Goal: Find specific page/section: Find specific page/section

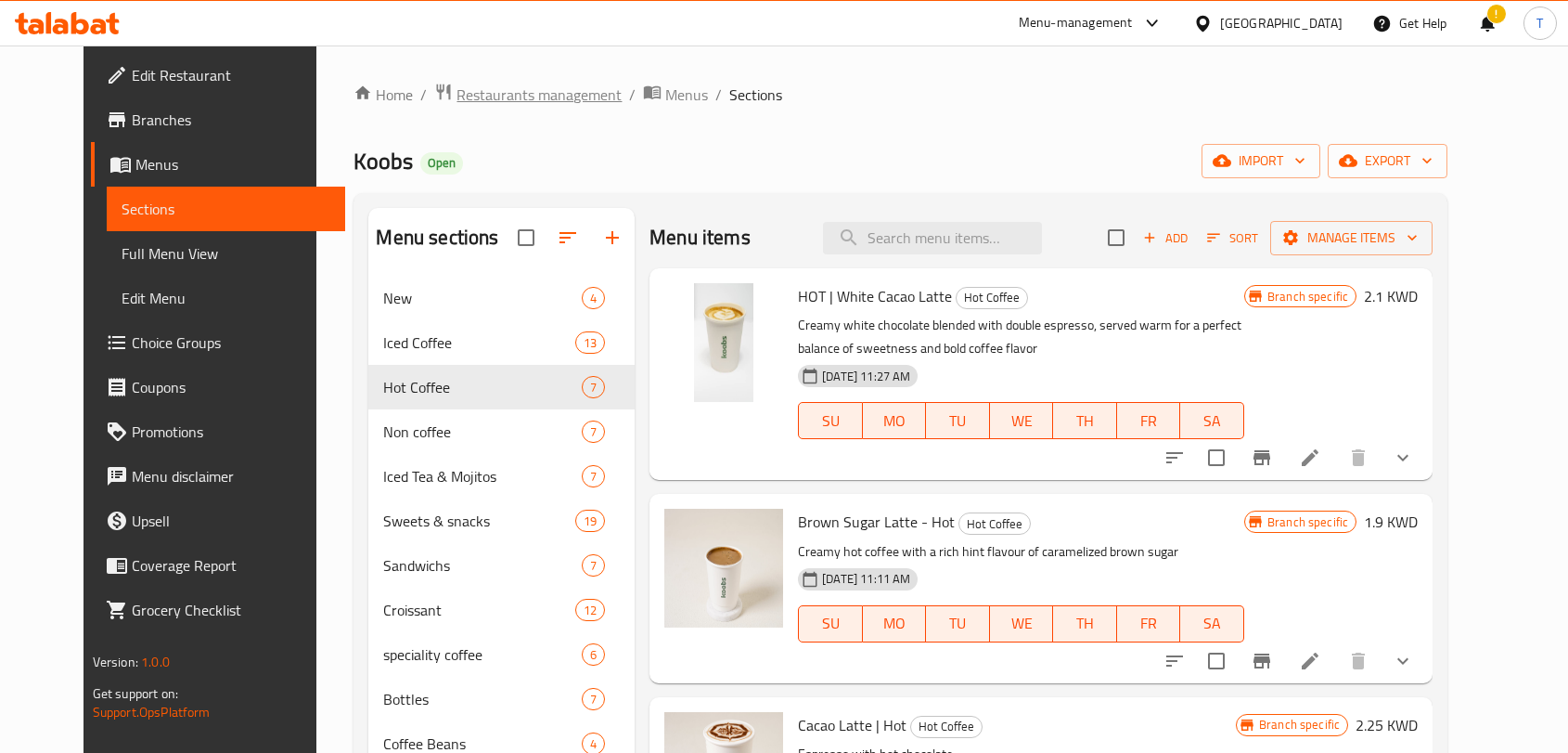
click at [469, 83] on span "Restaurants management" at bounding box center [539, 94] width 165 height 23
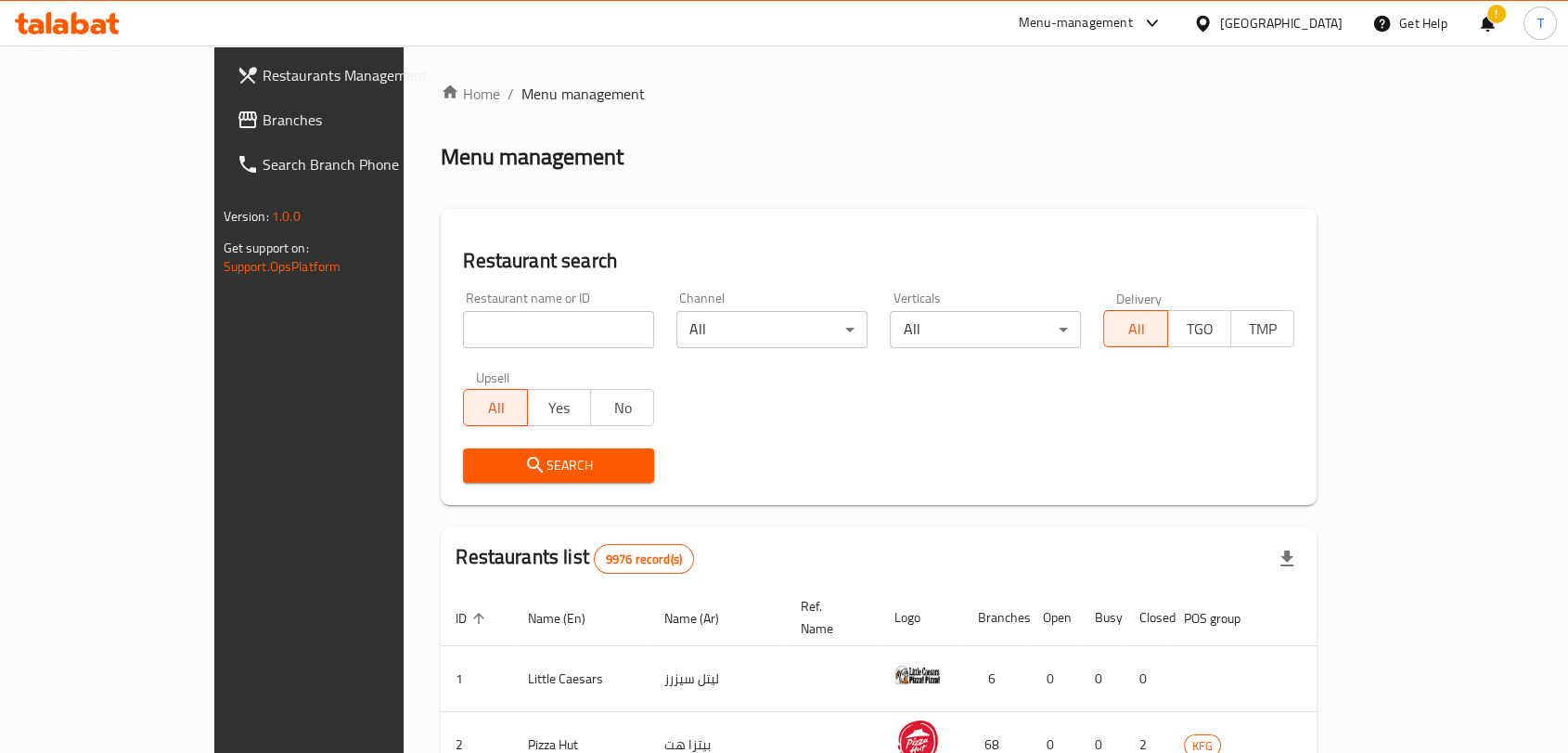
click at [532, 331] on input "search" at bounding box center [558, 330] width 191 height 37
type input "ف"
click button "Search" at bounding box center [558, 465] width 191 height 34
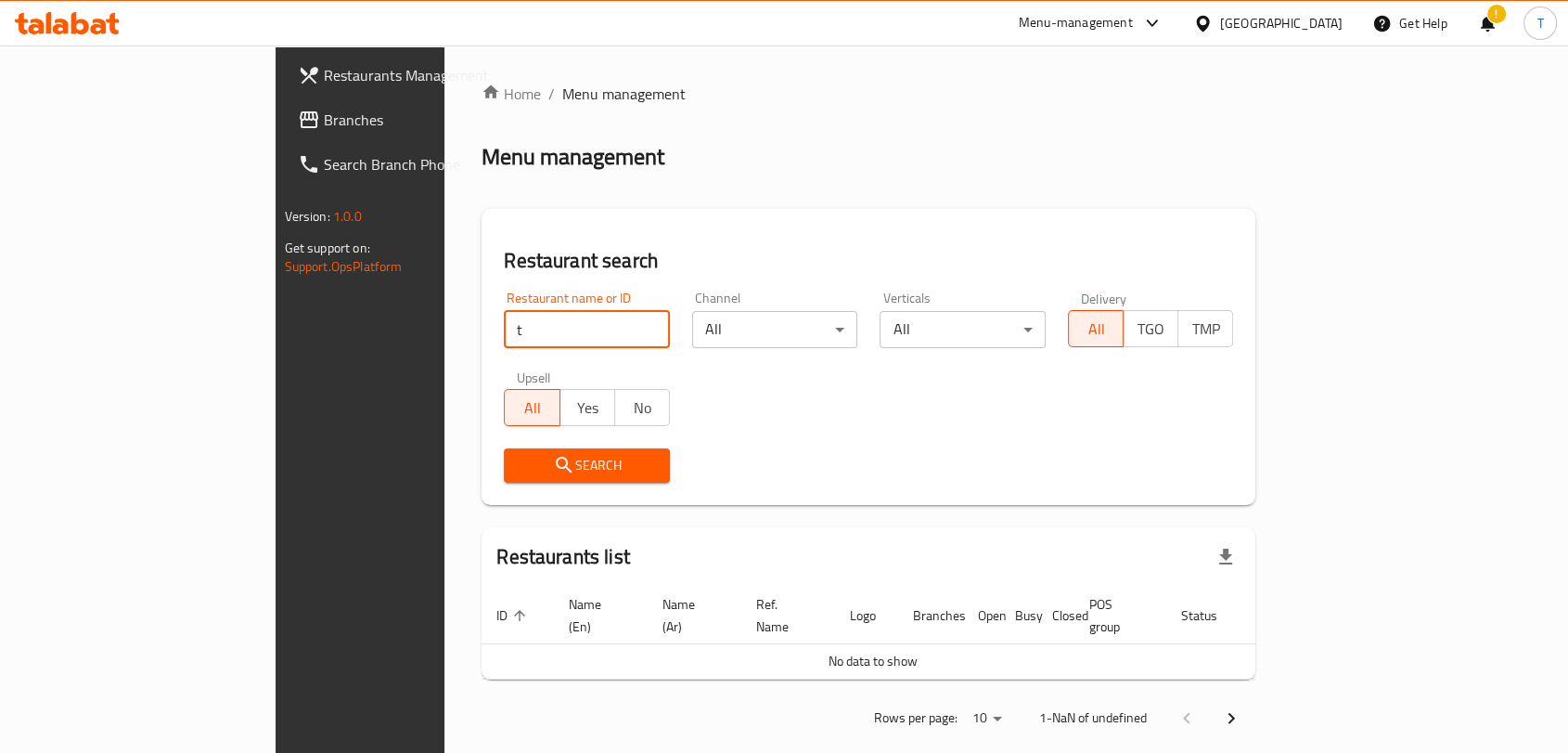
click button "Search" at bounding box center [586, 465] width 166 height 34
drag, startPoint x: 532, startPoint y: 331, endPoint x: 473, endPoint y: 329, distance: 59.0
click at [503, 329] on input "t" at bounding box center [586, 330] width 166 height 37
type input "T.Gelato"
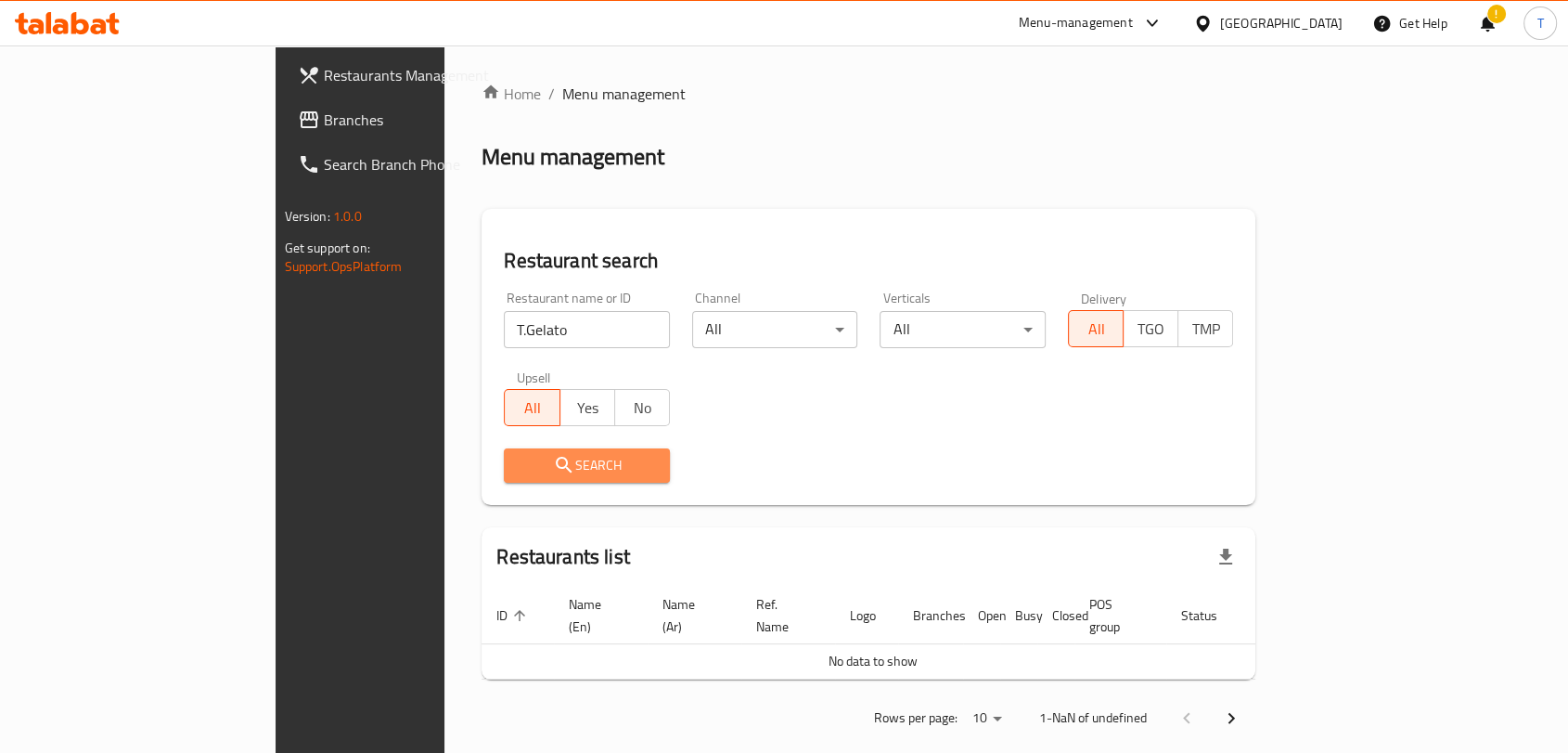
click at [519, 455] on span "Search" at bounding box center [587, 465] width 136 height 24
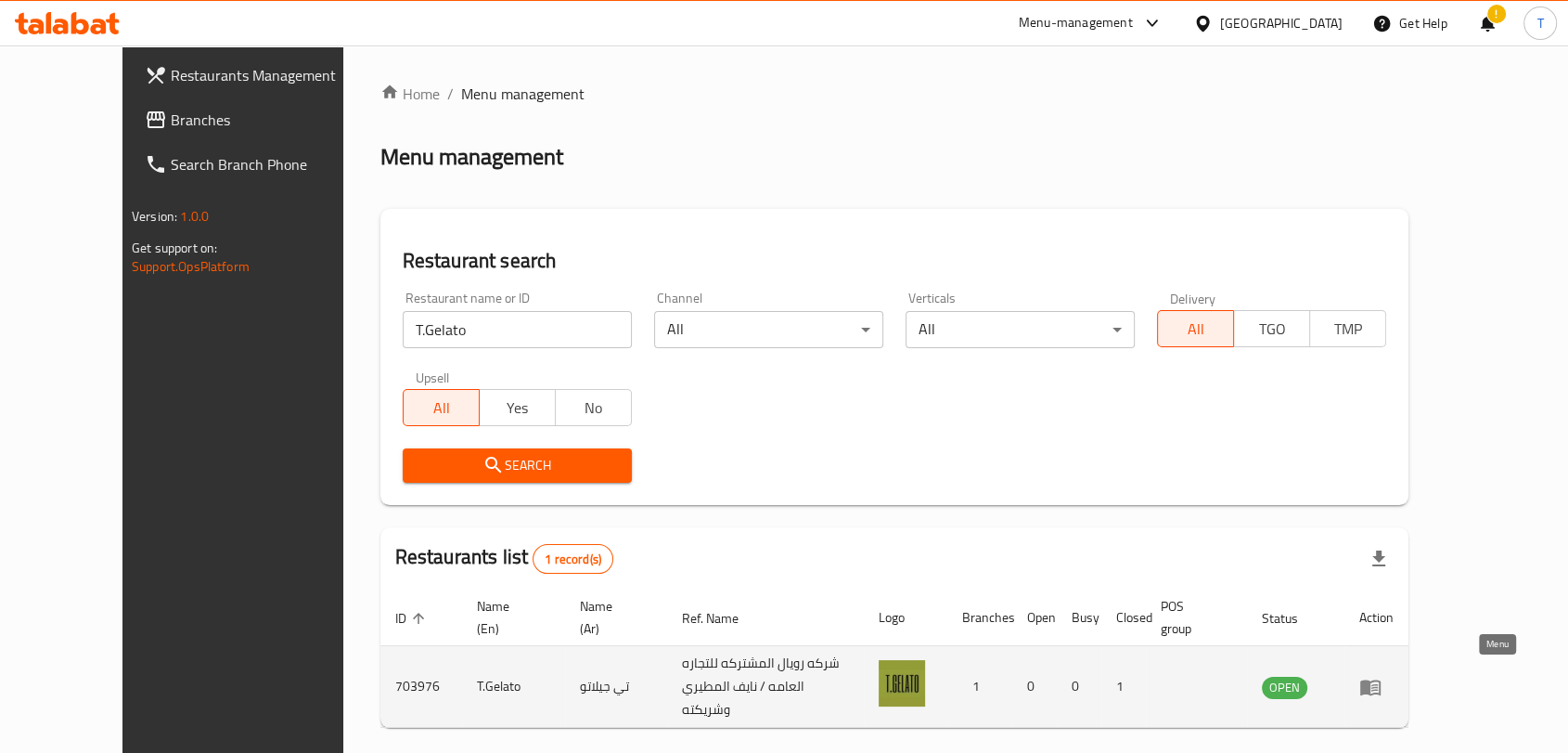
click at [1382, 686] on icon "enhanced table" at bounding box center [1370, 686] width 23 height 23
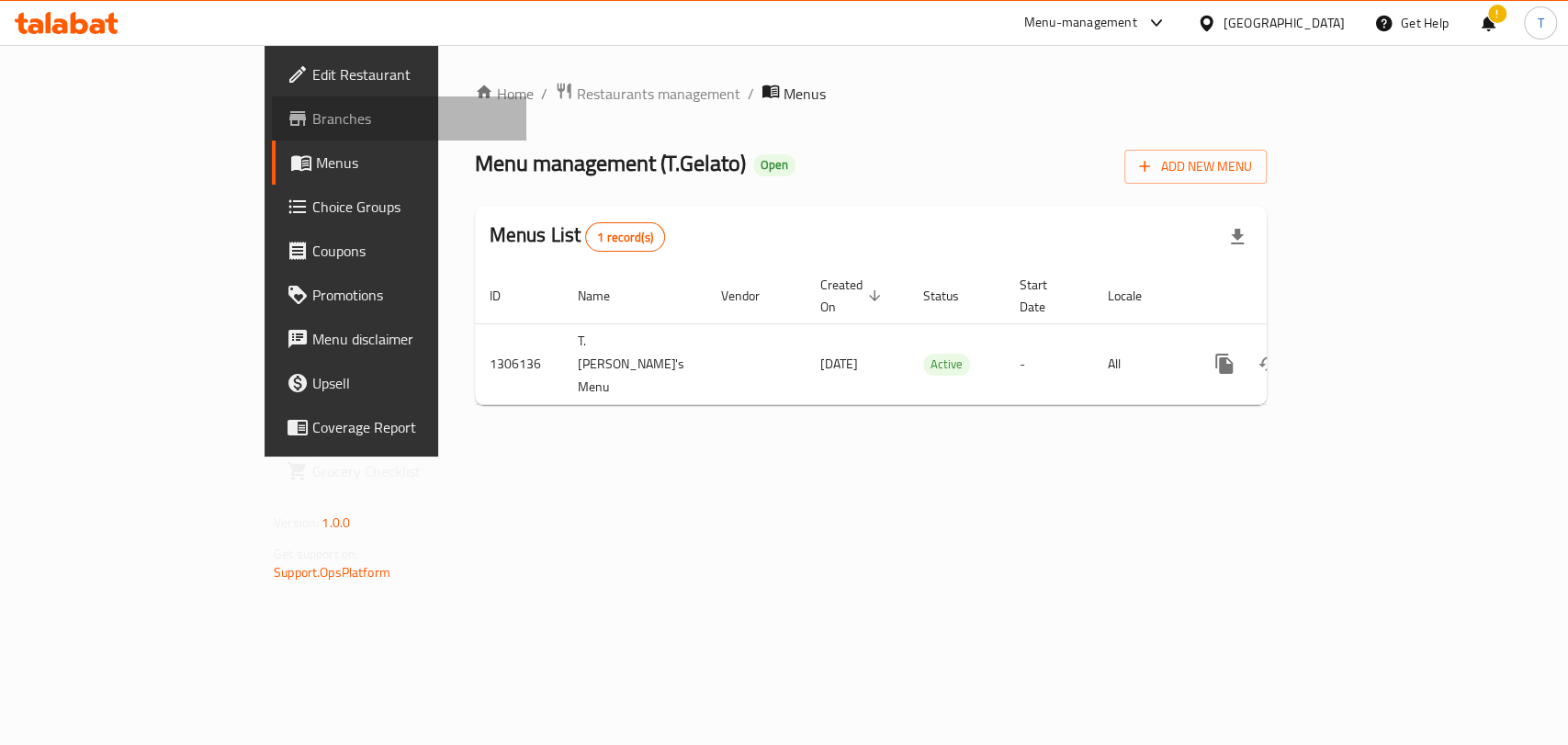
click at [312, 119] on span "Branches" at bounding box center [411, 119] width 199 height 22
